Goal: Transaction & Acquisition: Purchase product/service

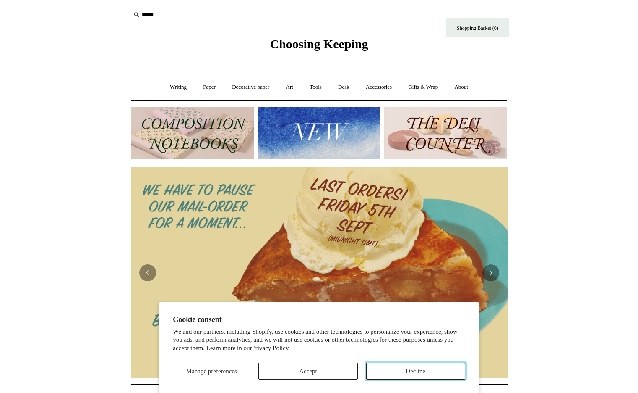
click at [404, 369] on button "Decline" at bounding box center [415, 370] width 99 height 17
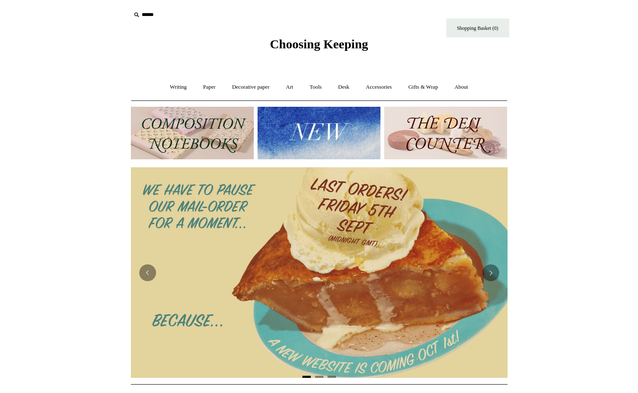
click at [178, 132] on img at bounding box center [192, 133] width 123 height 52
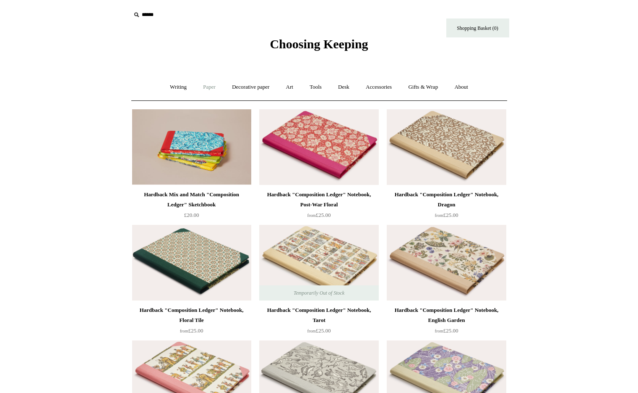
click at [204, 84] on link "Paper +" at bounding box center [210, 87] width 28 height 22
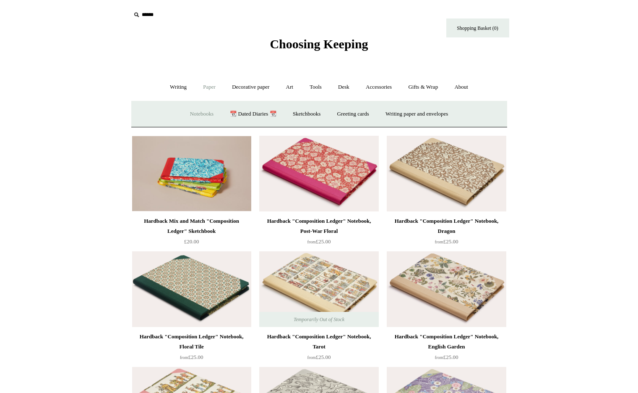
click at [198, 116] on link "Notebooks +" at bounding box center [202, 114] width 39 height 22
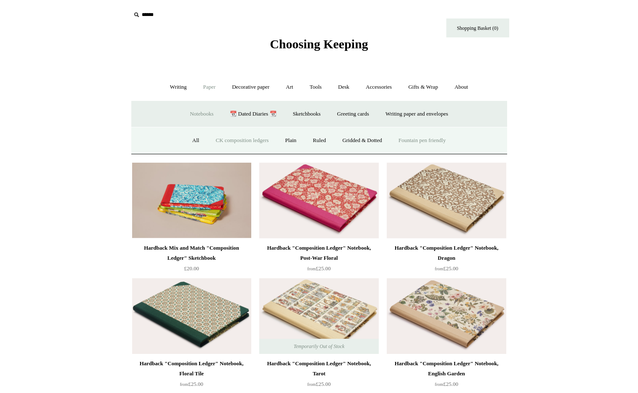
click at [414, 143] on link "Fountain pen friendly" at bounding box center [422, 140] width 63 height 22
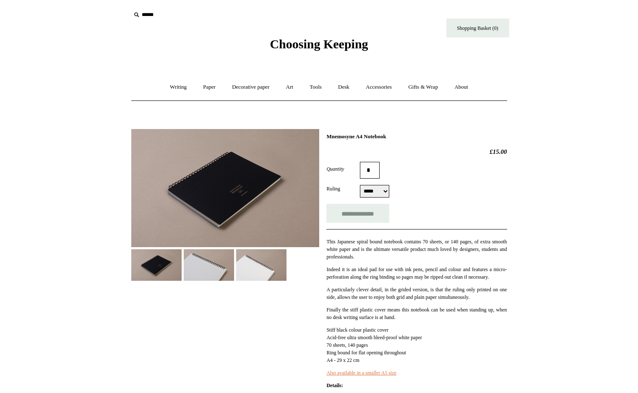
click at [237, 185] on img at bounding box center [225, 188] width 188 height 118
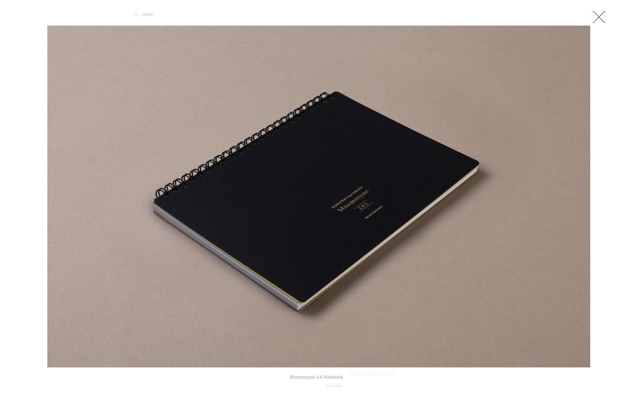
click at [597, 19] on link at bounding box center [599, 16] width 17 height 17
